Goal: Task Accomplishment & Management: Manage account settings

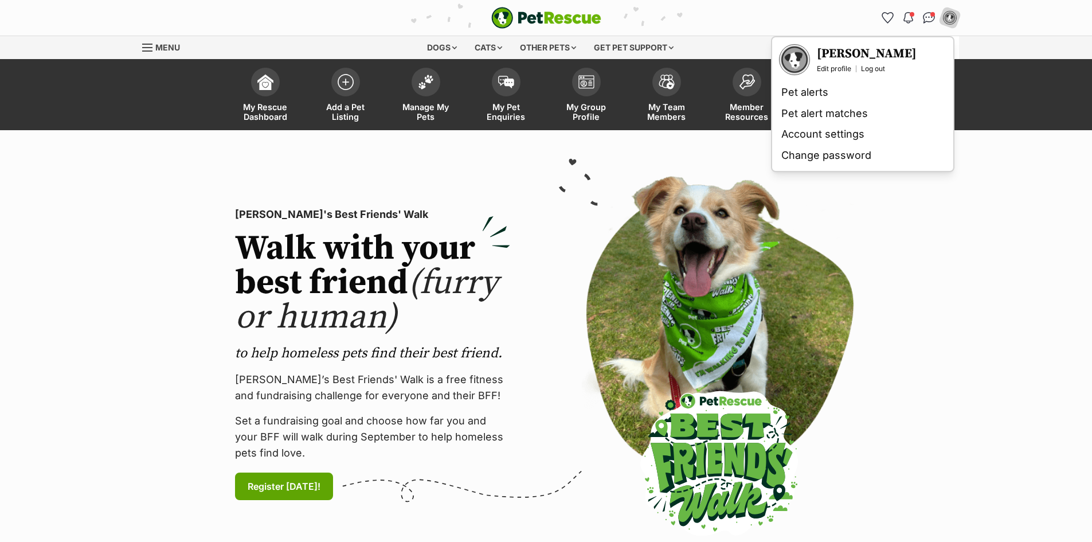
click at [945, 241] on section "PetRescue's Best Friends' Walk Walk with your best friend (furry or human) to h…" at bounding box center [546, 354] width 1092 height 448
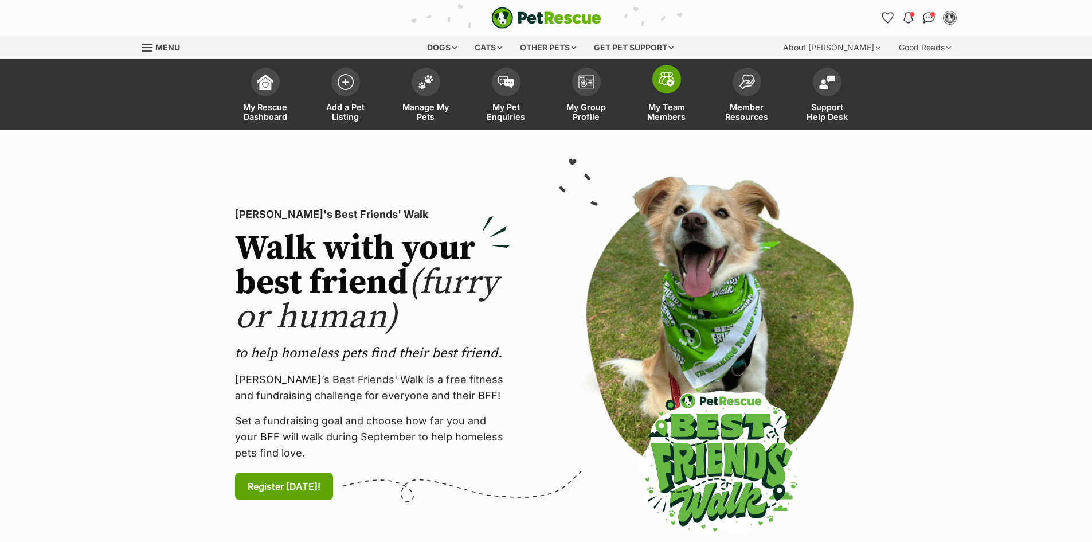
click at [662, 112] on span "My Team Members" at bounding box center [667, 111] width 52 height 19
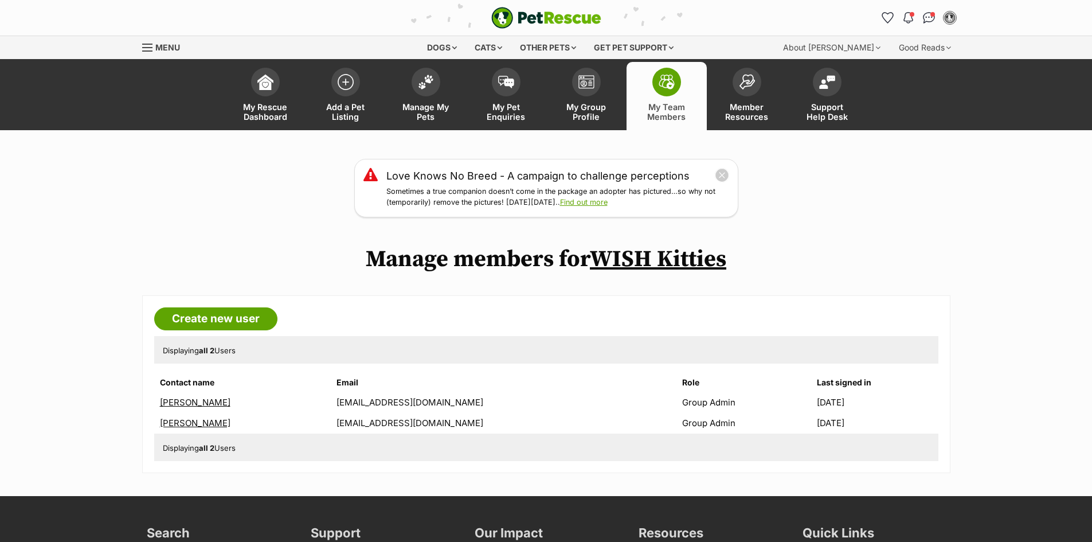
click at [197, 401] on link "[PERSON_NAME]" at bounding box center [195, 402] width 71 height 11
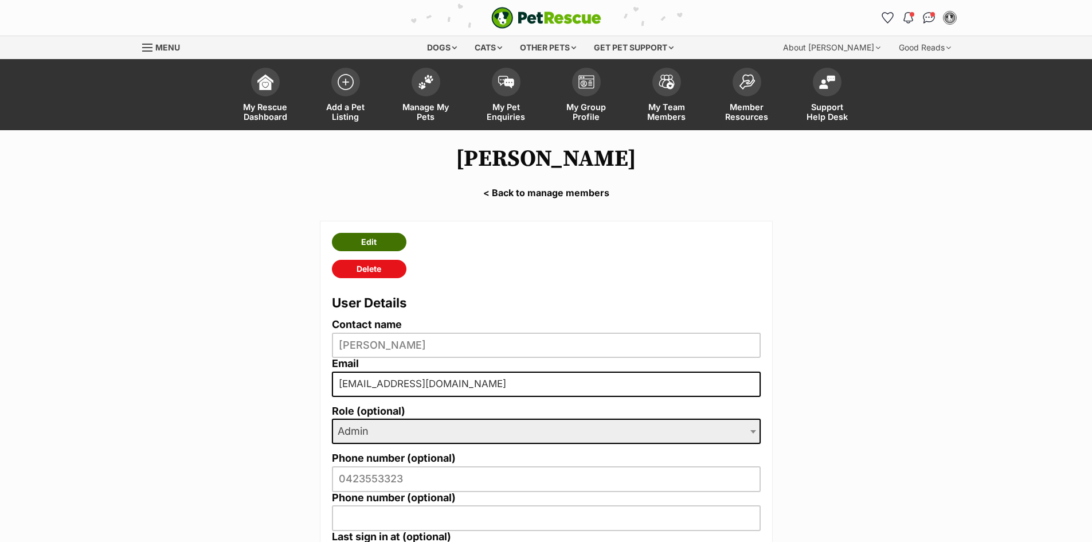
click at [389, 233] on link "Edit" at bounding box center [369, 242] width 75 height 18
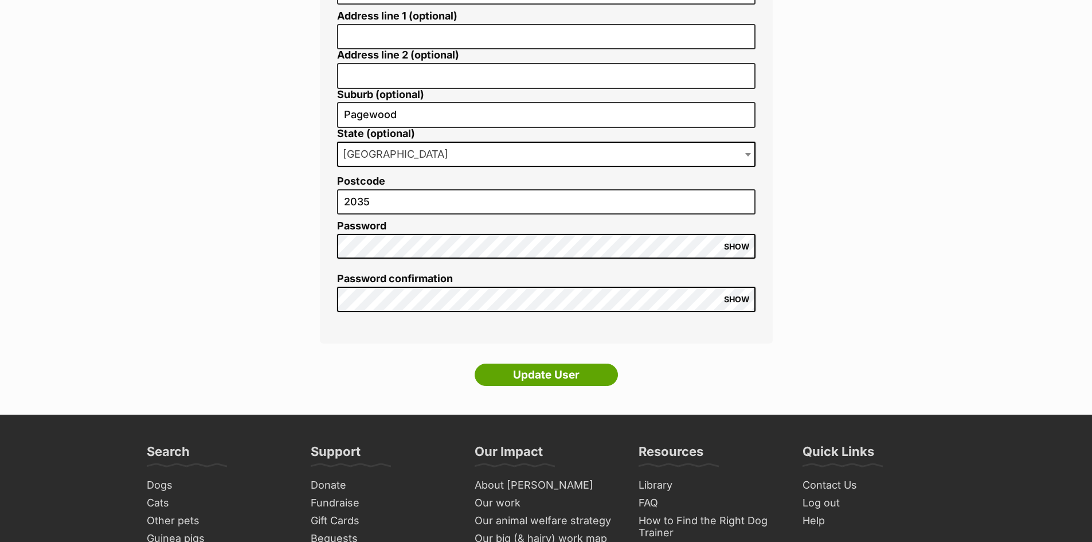
scroll to position [478, 0]
click at [739, 242] on span "SHOW" at bounding box center [737, 245] width 26 height 9
click at [268, 242] on main "Edit Mark Lucas < Back to manage members Contact name Mark Lucas Email mark@wis…" at bounding box center [546, 33] width 1092 height 761
click at [838, 304] on main "Edit Mark Lucas < Back to manage members Contact name Mark Lucas Email mark@wis…" at bounding box center [546, 33] width 1092 height 761
click at [732, 296] on span "SHOW" at bounding box center [737, 298] width 26 height 9
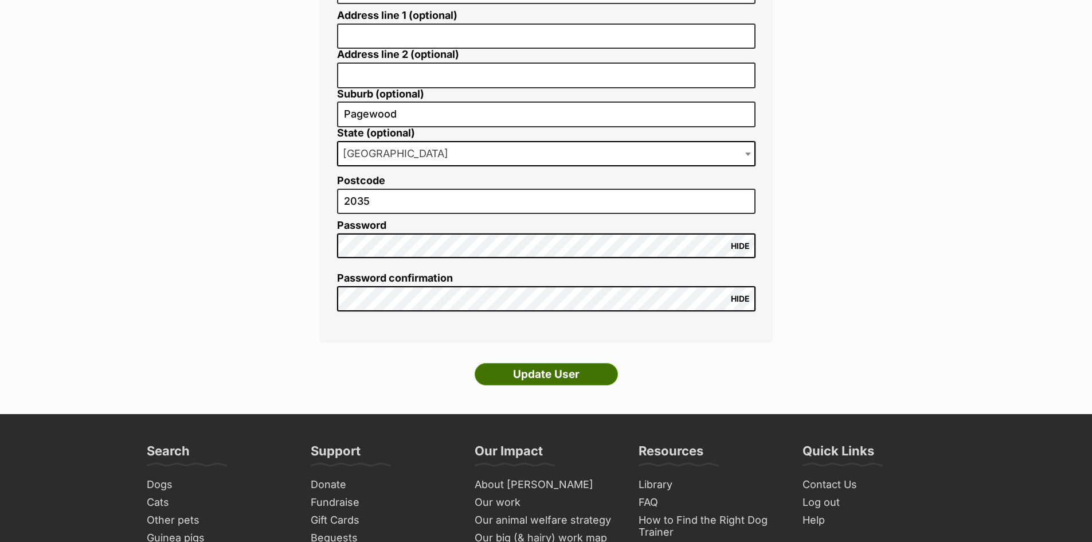
click at [563, 370] on input "Update User" at bounding box center [546, 374] width 143 height 23
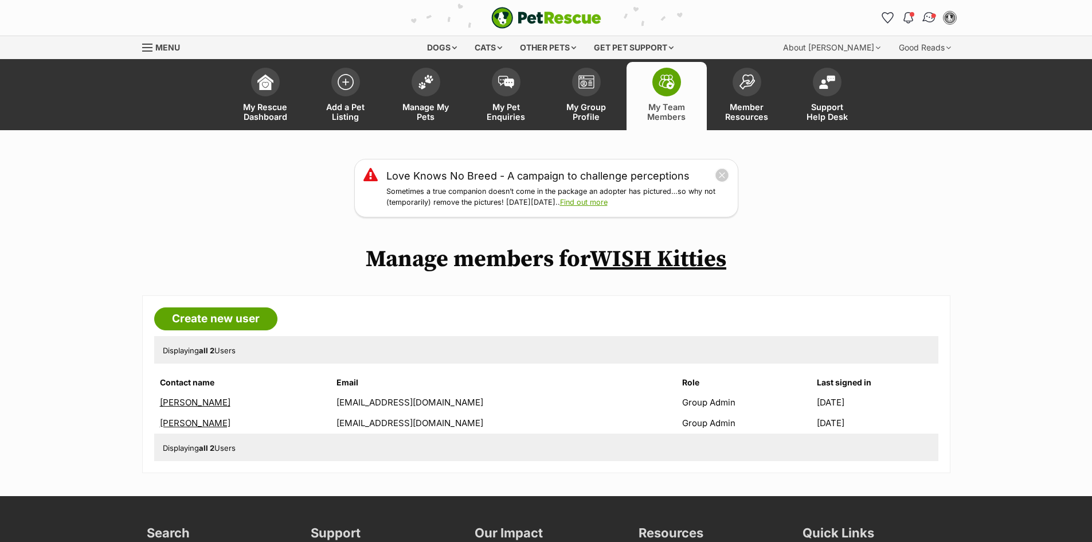
click at [933, 17] on span "Conversations" at bounding box center [934, 16] width 6 height 6
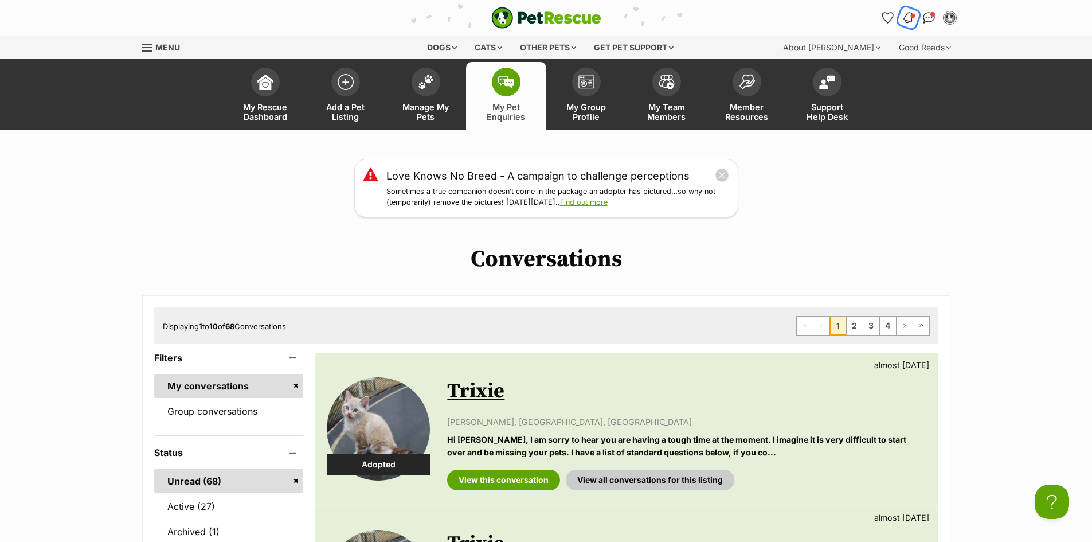
click at [908, 14] on img "Notifications" at bounding box center [908, 18] width 13 height 14
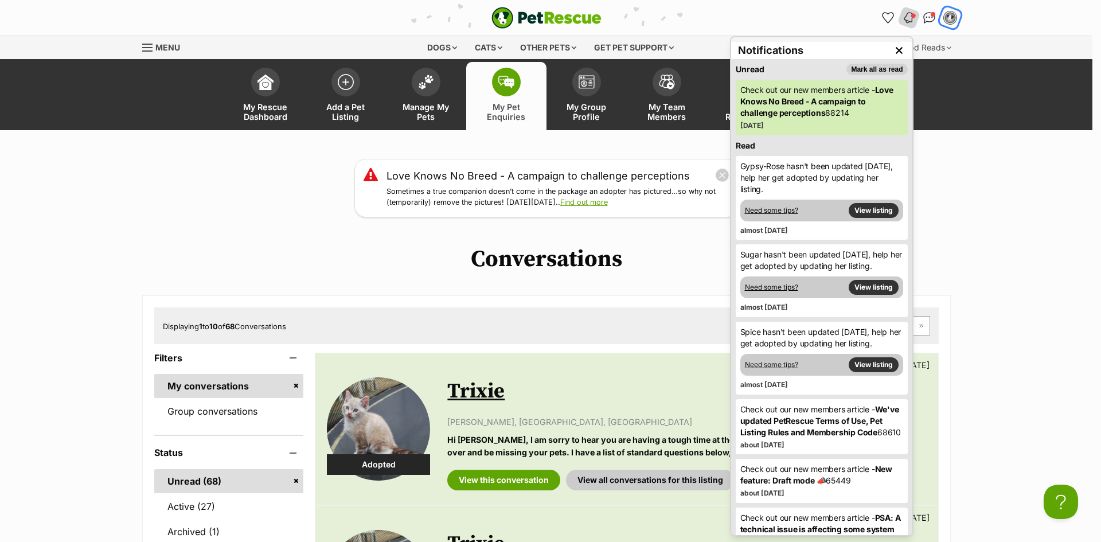
click at [952, 23] on img "My account" at bounding box center [950, 17] width 15 height 15
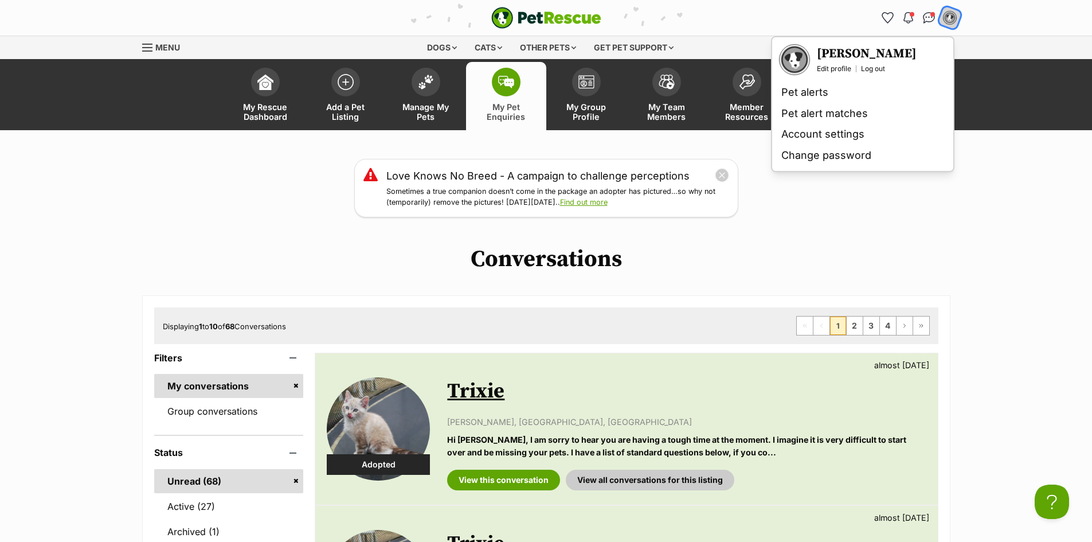
click at [872, 68] on link "Log out" at bounding box center [873, 68] width 24 height 9
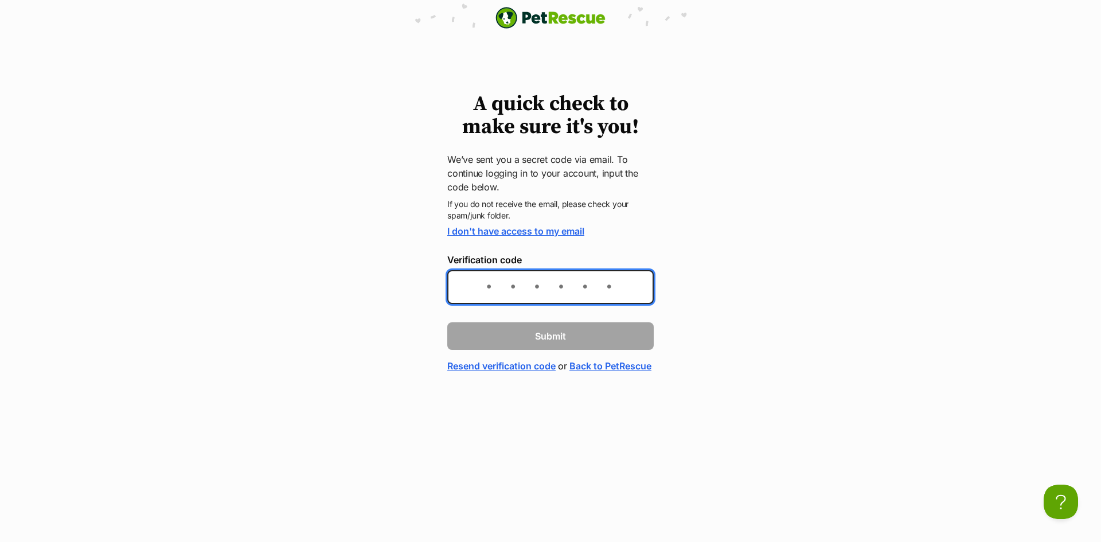
click at [480, 284] on input "Verification code" at bounding box center [550, 287] width 206 height 34
paste input "fd8c15"
type input "fd8c15"
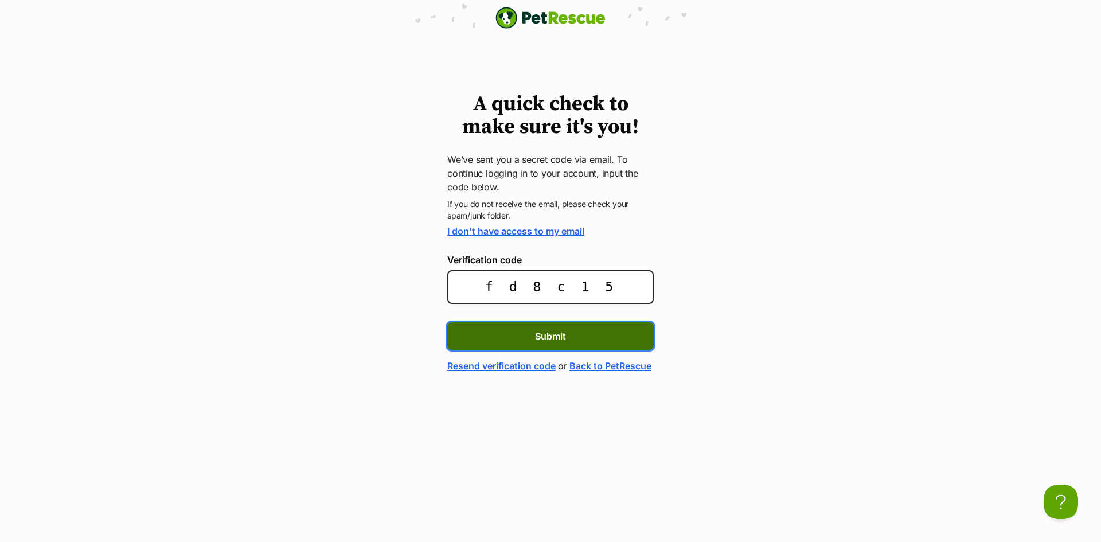
click at [577, 343] on button "Submit" at bounding box center [550, 336] width 206 height 28
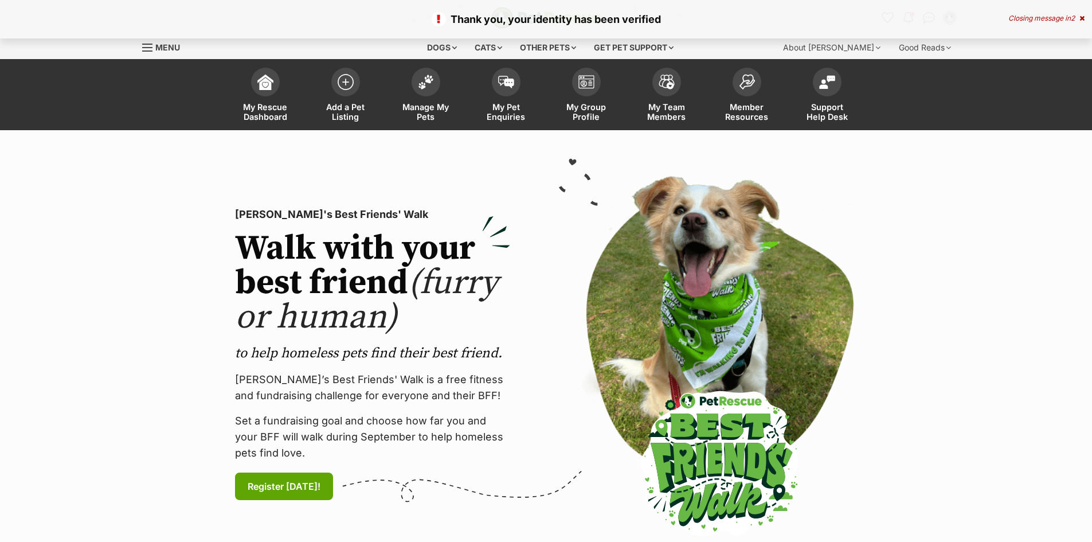
click at [1082, 14] on div "Thank you, your identity has been verified Closing message in 2" at bounding box center [546, 19] width 1092 height 38
click at [1080, 18] on icon at bounding box center [1082, 18] width 5 height 7
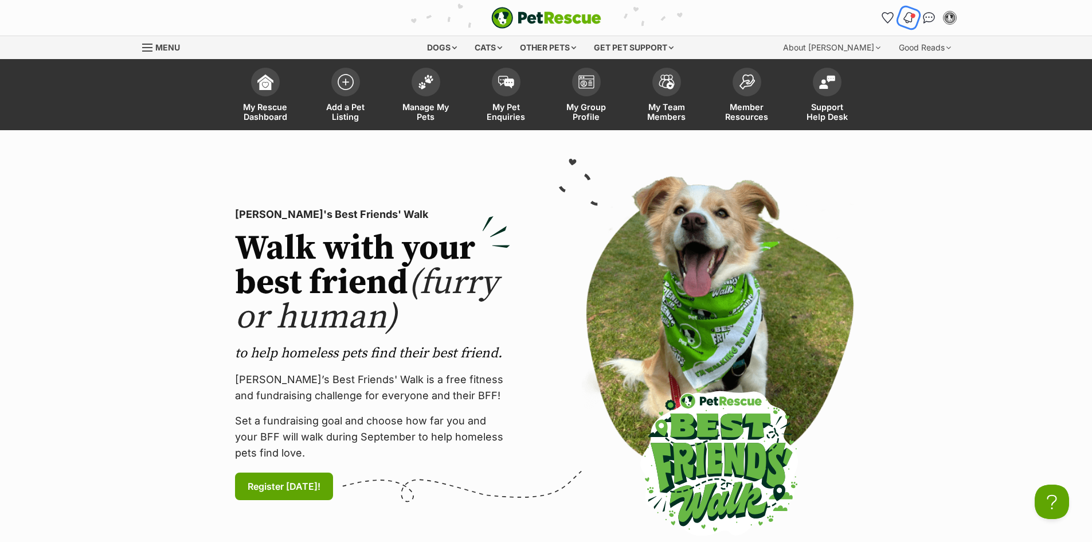
click at [911, 18] on img "Notifications" at bounding box center [908, 18] width 13 height 14
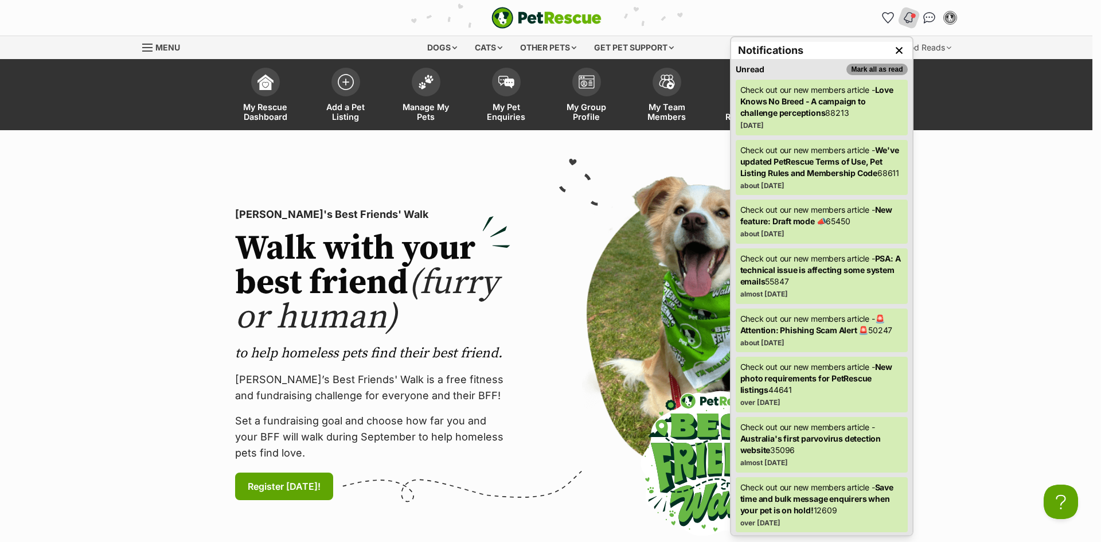
click at [878, 70] on button "Mark all as read" at bounding box center [876, 69] width 61 height 11
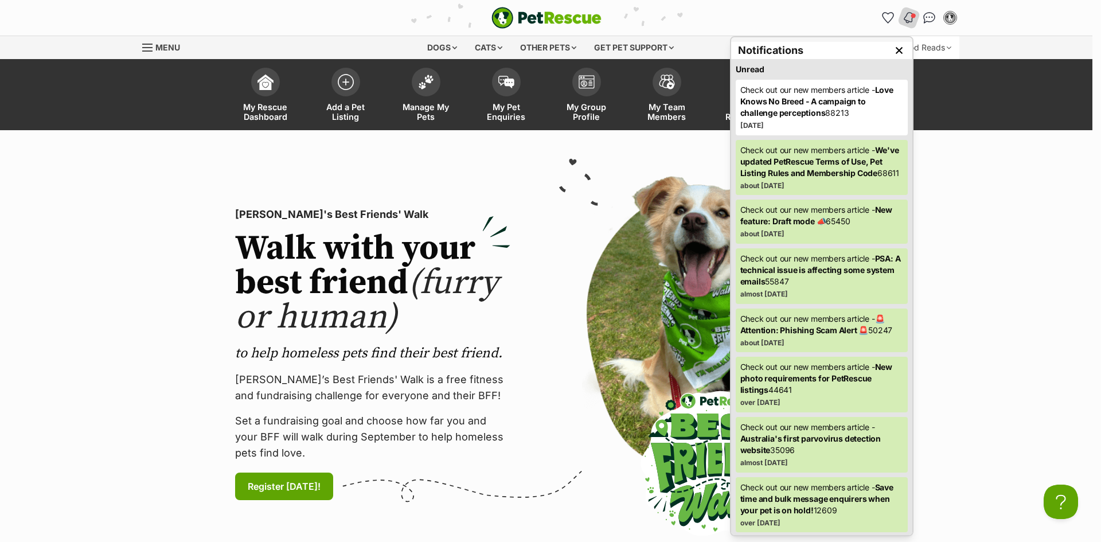
drag, startPoint x: 892, startPoint y: 54, endPoint x: 900, endPoint y: 45, distance: 12.2
click at [893, 54] on img "Close dropdown" at bounding box center [899, 50] width 13 height 13
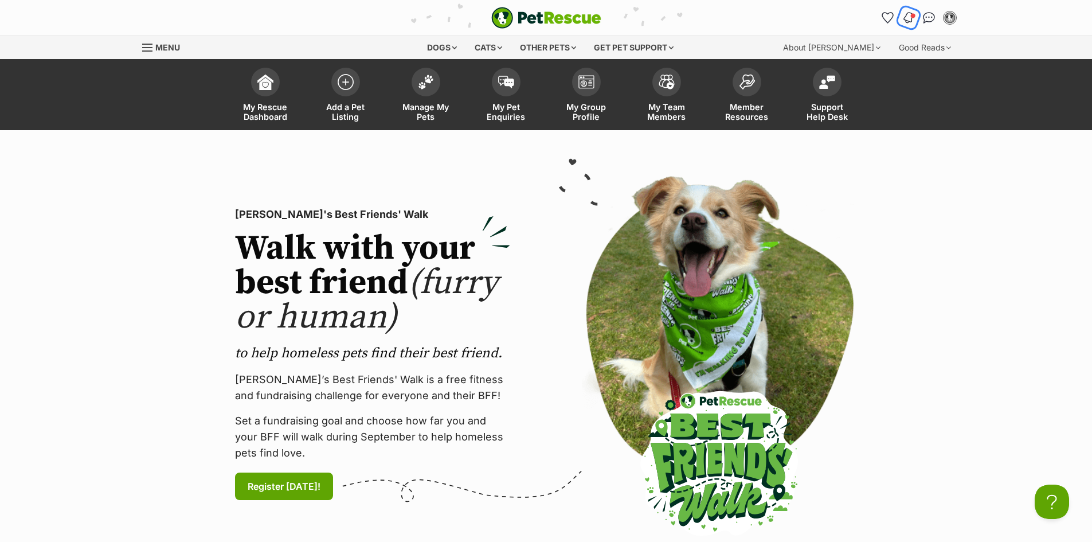
click at [909, 17] on img "Notifications" at bounding box center [908, 18] width 13 height 14
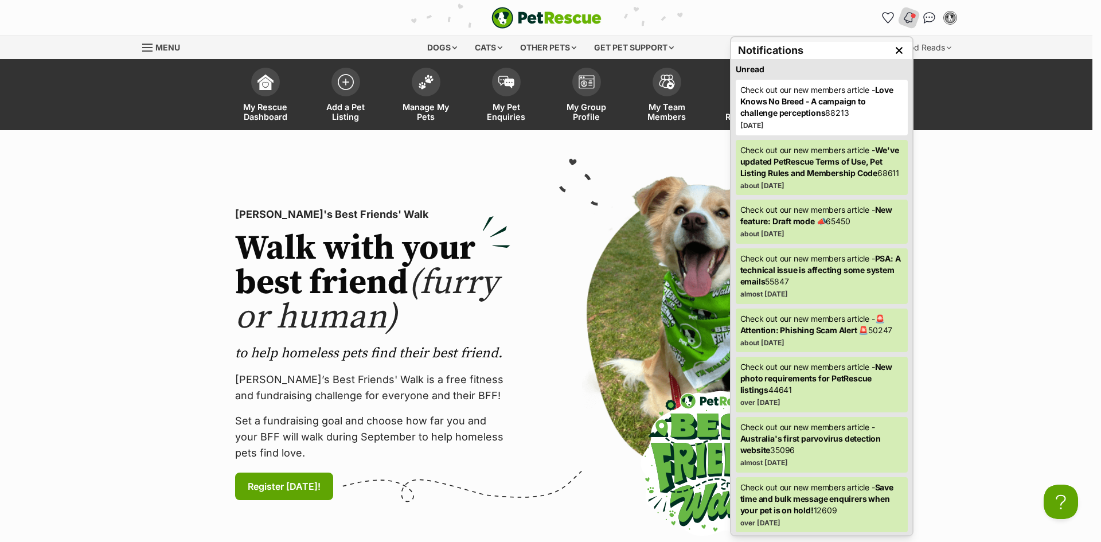
click at [826, 173] on strong "We've updated PetRescue Terms of Use, Pet Listing Rules and Membership Code" at bounding box center [819, 161] width 159 height 33
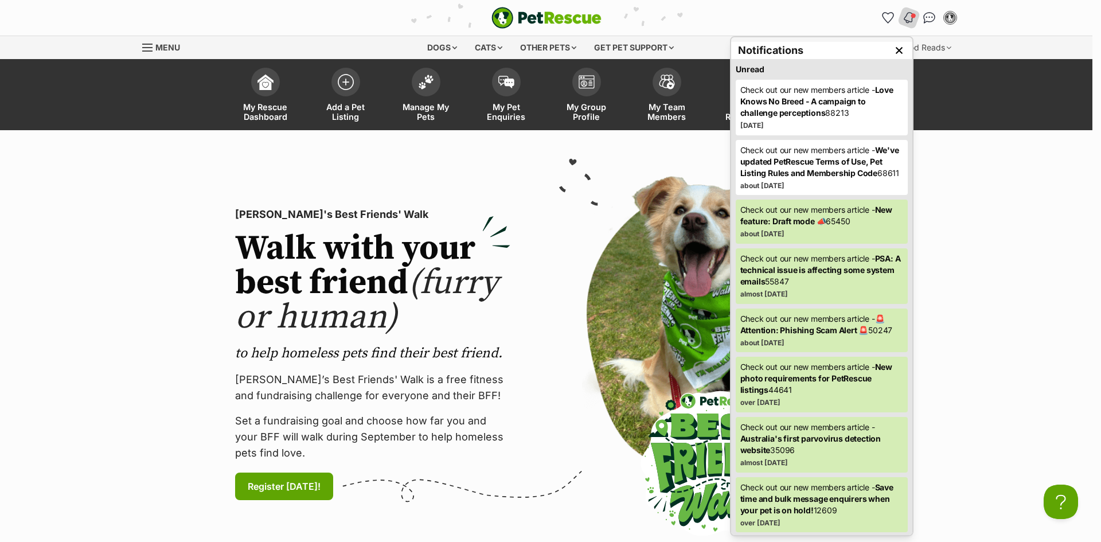
click at [863, 227] on p "Check out our new members article - New feature: Draft mode 📣 65450" at bounding box center [821, 215] width 163 height 23
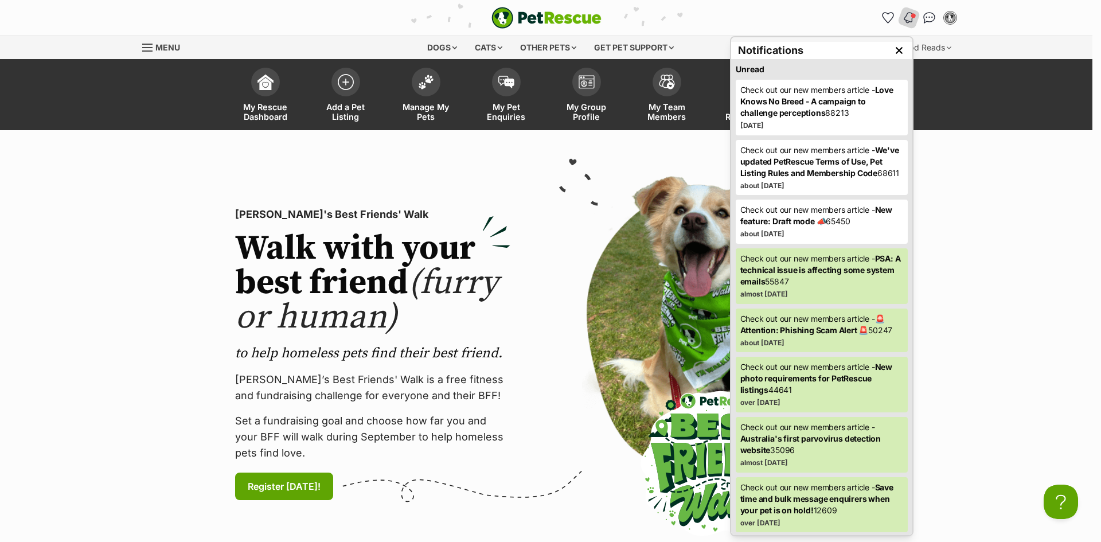
click at [859, 271] on p "Check out our new members article - PSA: A technical issue is affecting some sy…" at bounding box center [821, 270] width 163 height 34
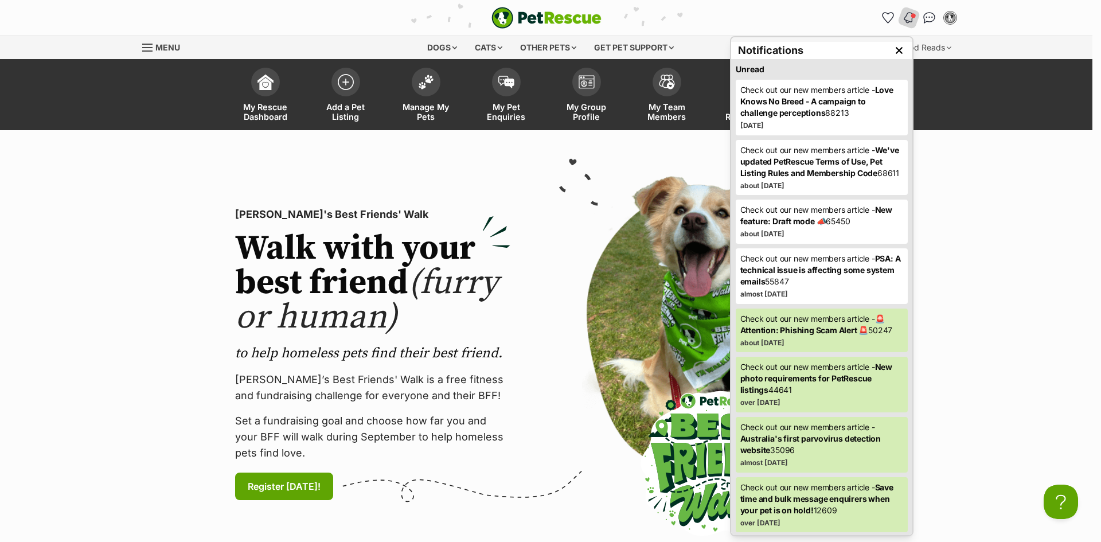
click at [847, 335] on strong "🚨 Attention: Phishing Scam Alert 🚨" at bounding box center [812, 324] width 144 height 21
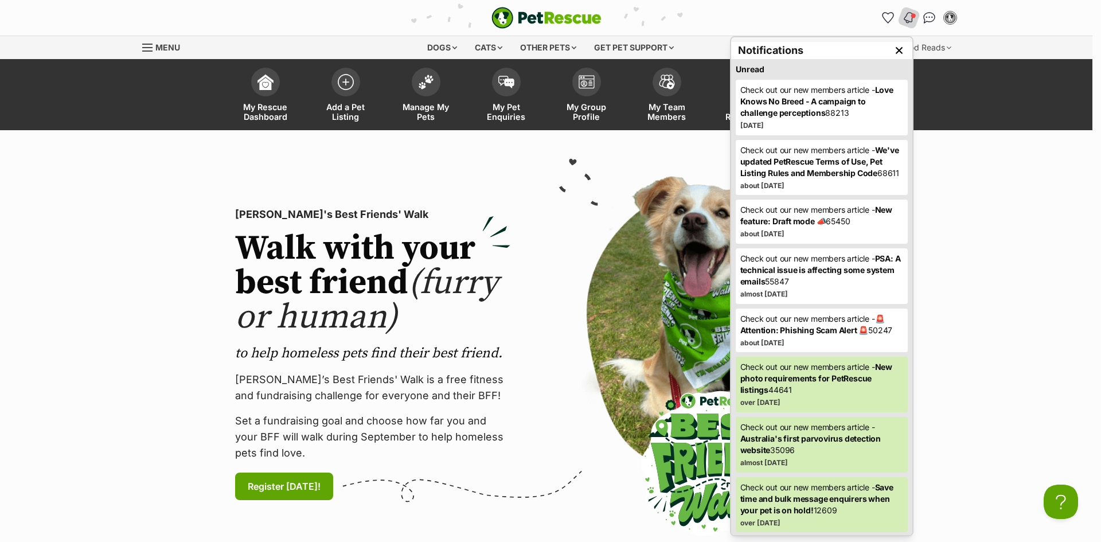
click at [841, 394] on strong "New photo requirements for PetRescue listings" at bounding box center [816, 378] width 153 height 33
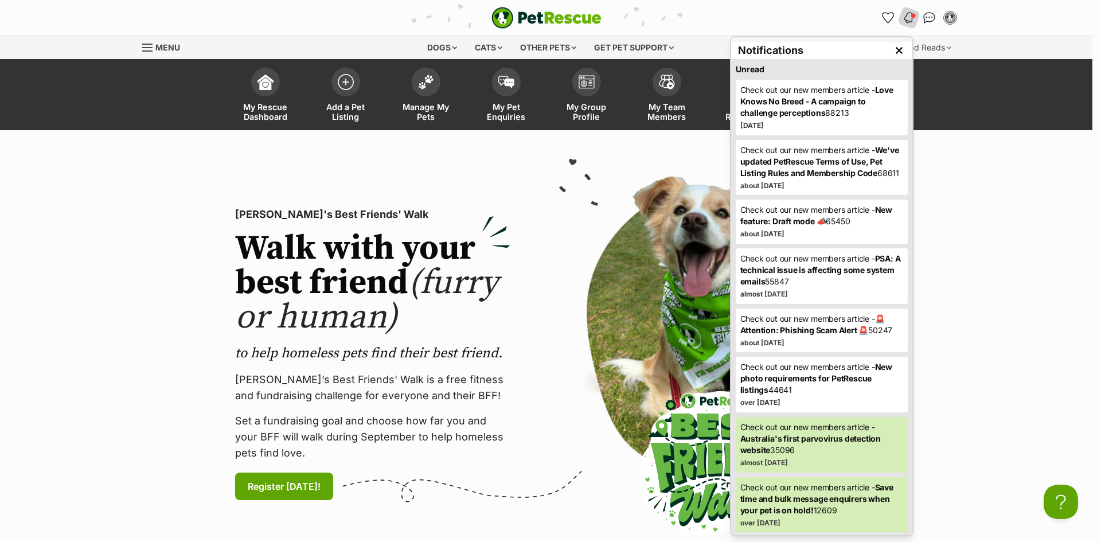
click at [828, 455] on strong "Australia's first parvovirus detection website" at bounding box center [810, 443] width 141 height 21
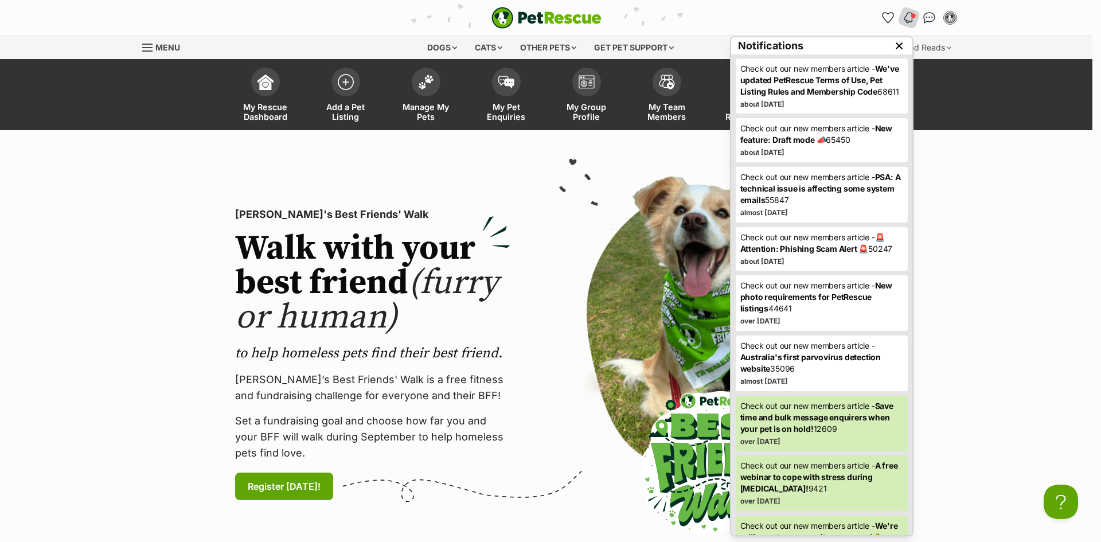
scroll to position [150, 0]
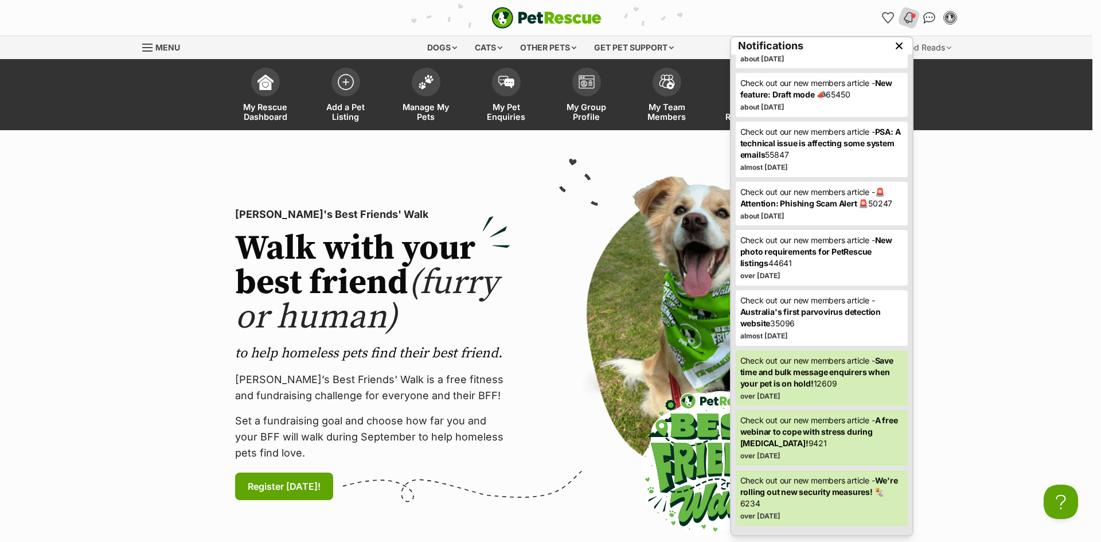
click at [861, 377] on p "Check out our new members article - Save time and bulk message enquirers when y…" at bounding box center [821, 372] width 163 height 34
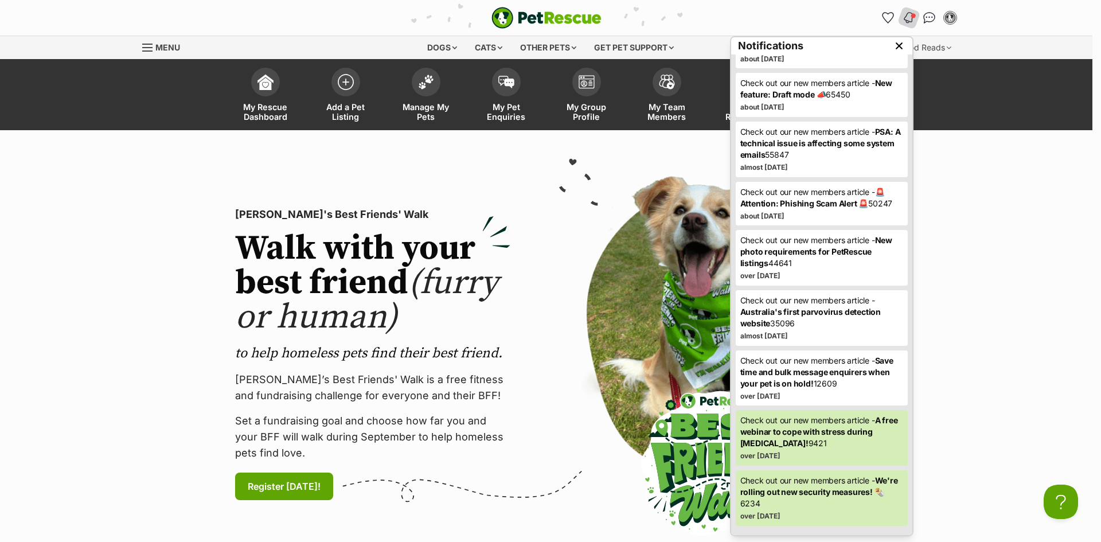
click at [851, 458] on div "Check out our new members article - A free webinar to cope with stress during C…" at bounding box center [822, 438] width 172 height 56
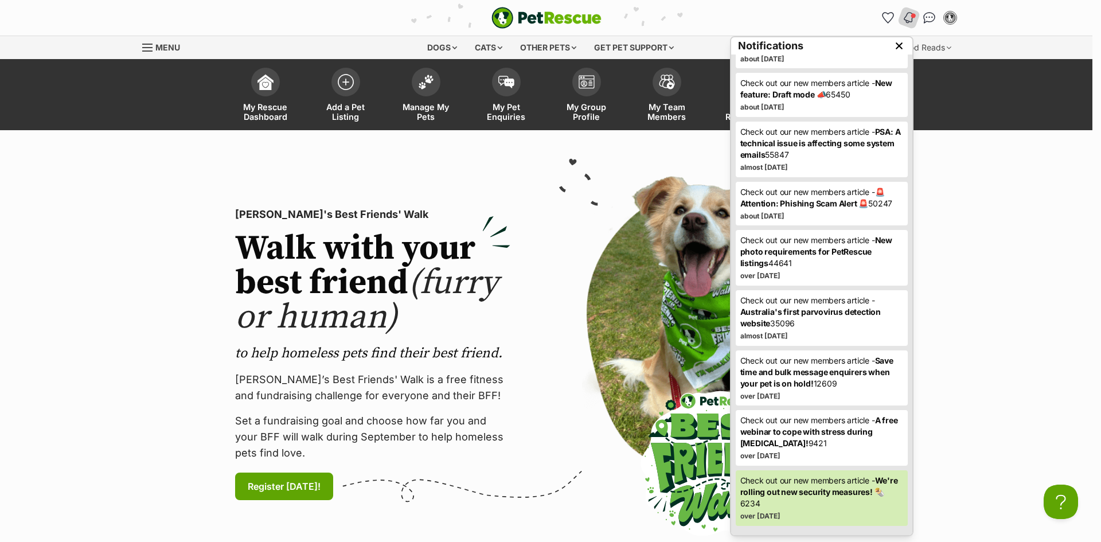
click at [853, 504] on p "Check out our new members article - We're rolling out new security measures! 🌯 …" at bounding box center [821, 492] width 163 height 34
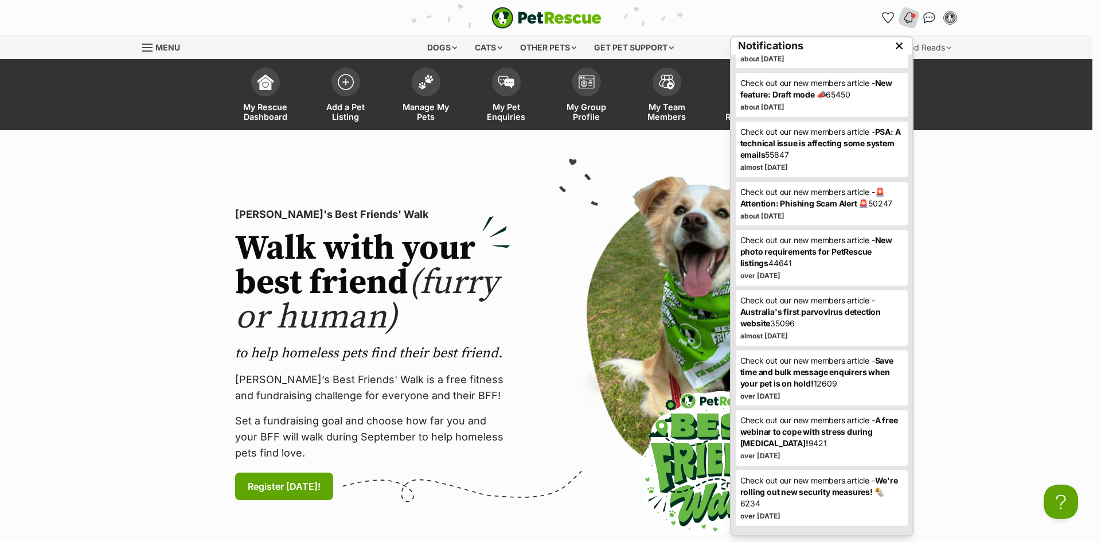
click at [1083, 397] on section "PetRescue's Best Friends' Walk Walk with your best friend (furry or human) to h…" at bounding box center [546, 354] width 1092 height 448
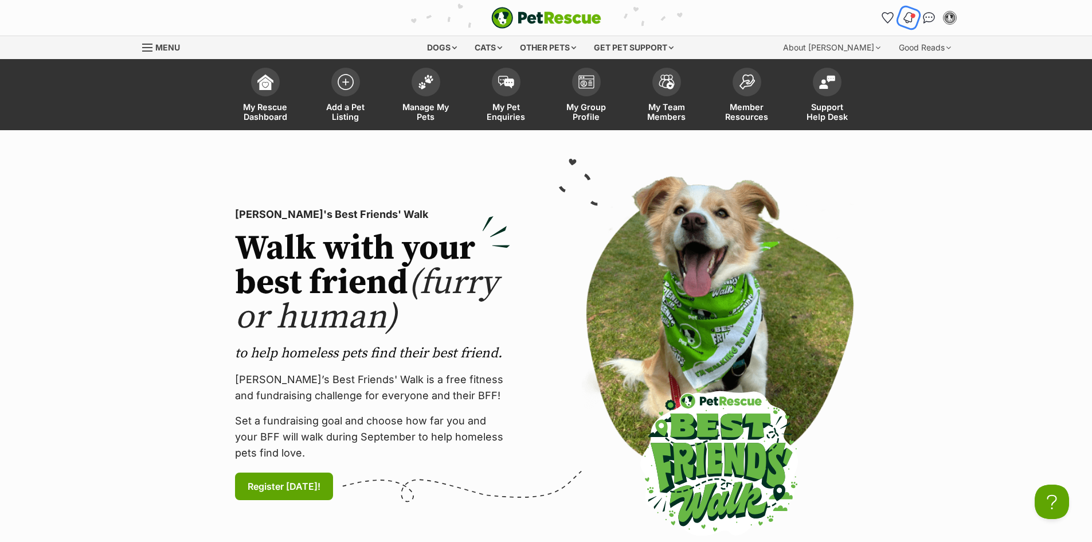
click at [911, 13] on img "Notifications" at bounding box center [908, 18] width 13 height 14
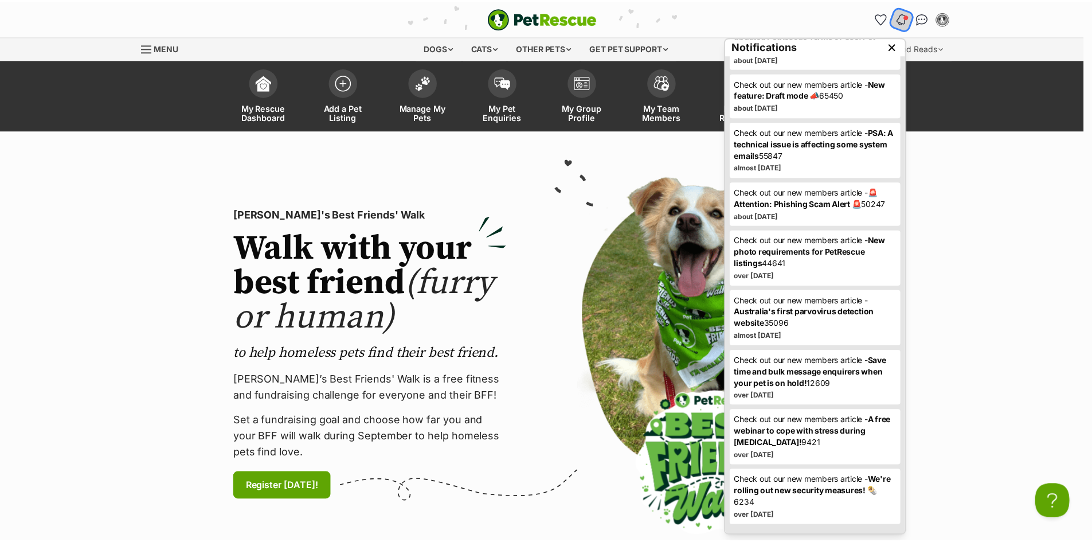
scroll to position [0, 0]
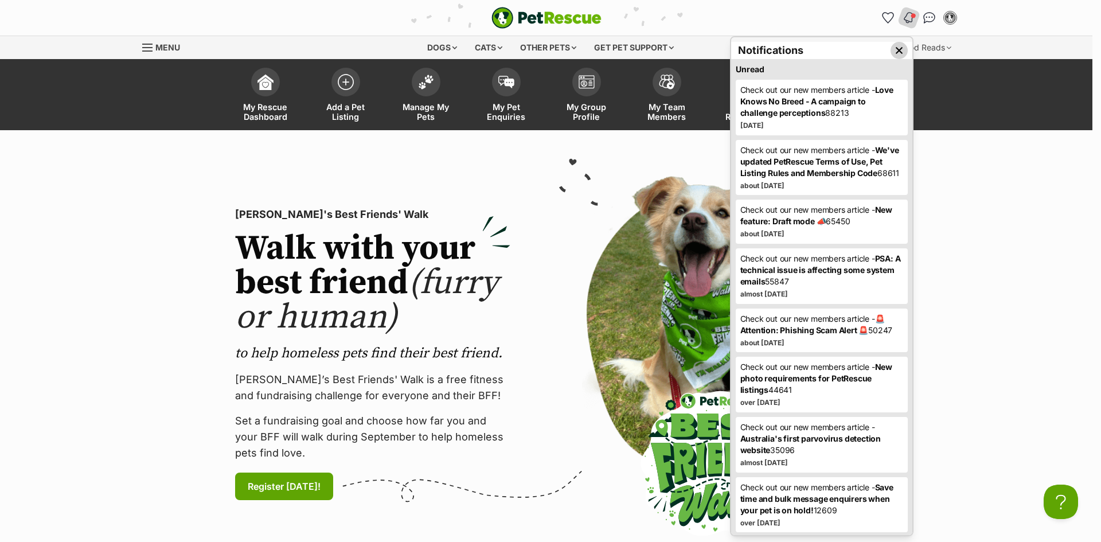
click at [893, 50] on img "Close dropdown" at bounding box center [899, 50] width 13 height 13
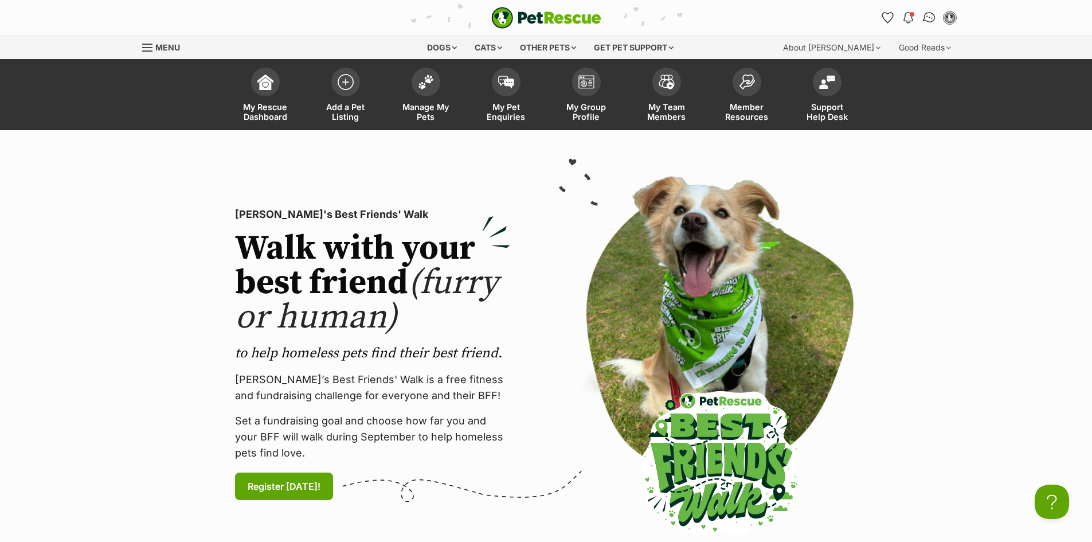
click at [926, 16] on img "Conversations" at bounding box center [928, 17] width 15 height 15
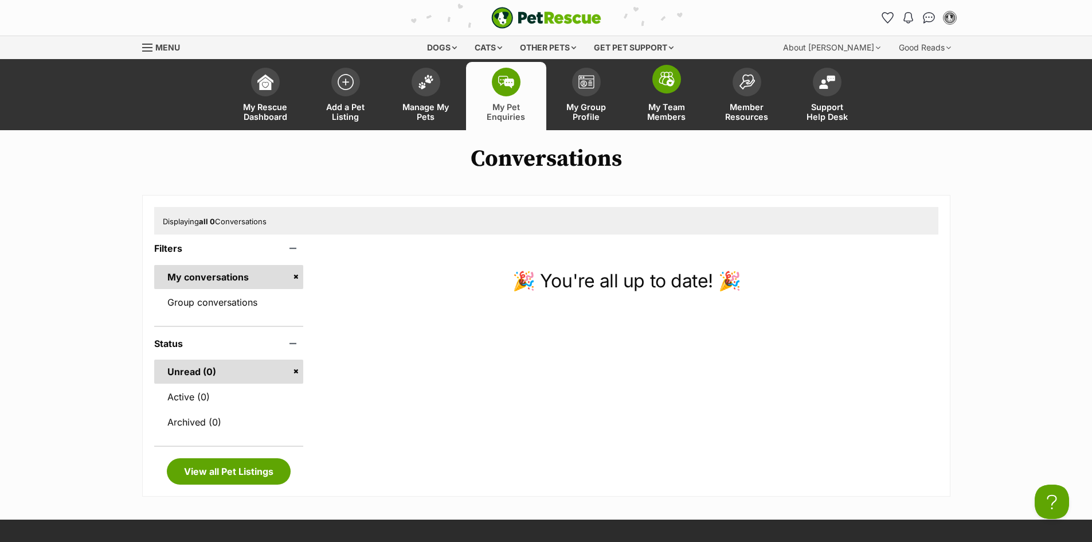
click at [675, 110] on span "My Team Members" at bounding box center [667, 111] width 52 height 19
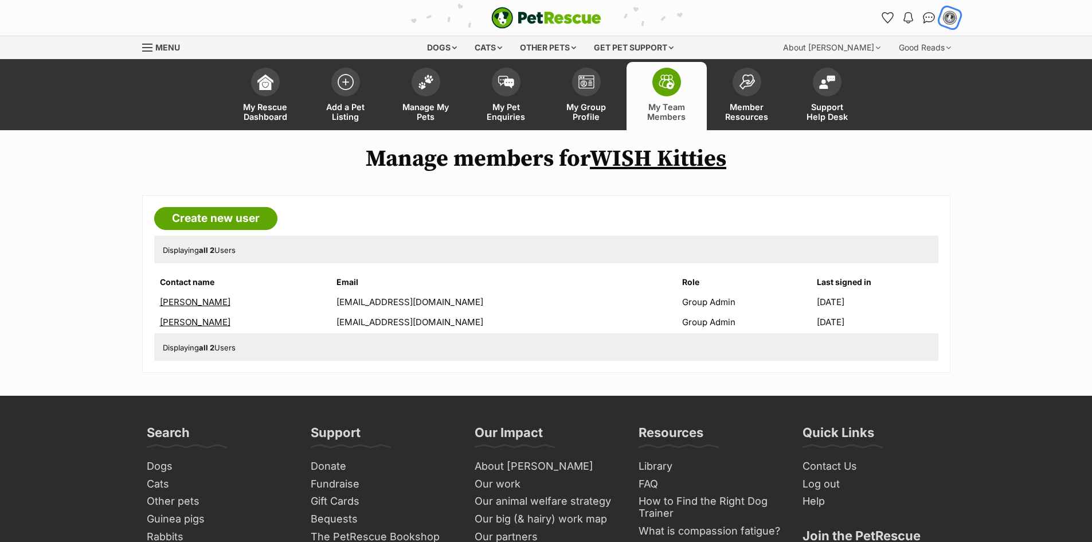
click at [951, 21] on img "My account" at bounding box center [950, 17] width 15 height 15
